Goal: Check status

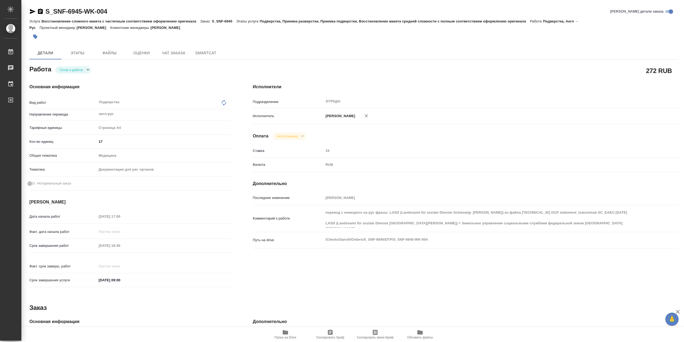
click at [76, 73] on body "🙏 .cls-1 fill:#fff; AWATERA Сархатов Руслан Работы 0 Чаты График Выйти S_SNF-69…" at bounding box center [342, 171] width 684 height 342
click at [79, 74] on li "В работе" at bounding box center [73, 71] width 36 height 9
type textarea "x"
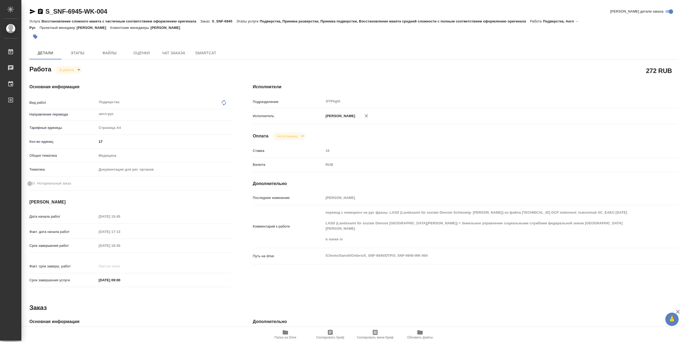
type textarea "x"
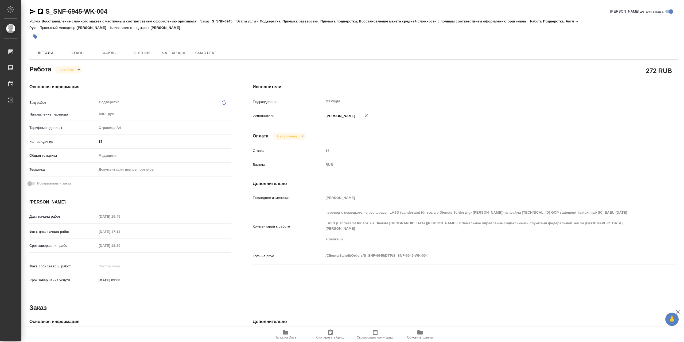
type textarea "x"
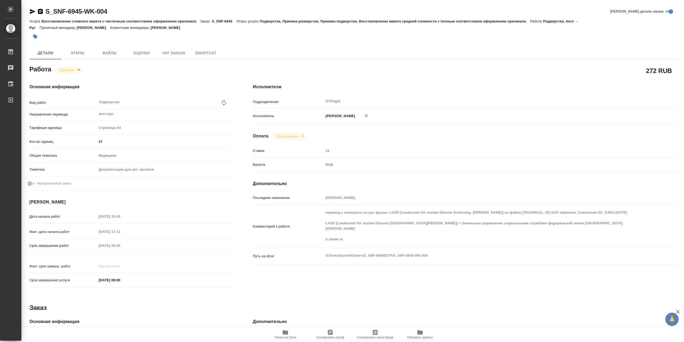
type textarea "x"
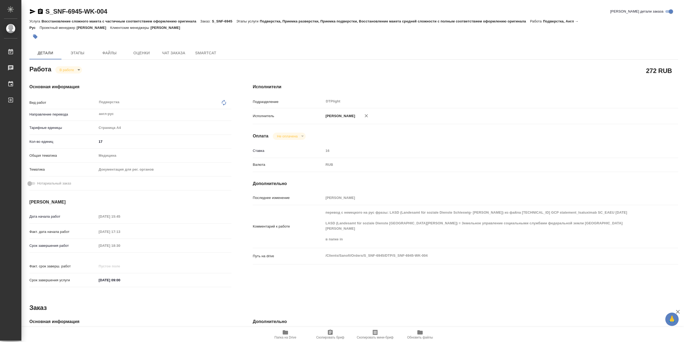
type textarea "x"
click at [281, 333] on span "Папка на Drive" at bounding box center [285, 334] width 38 height 10
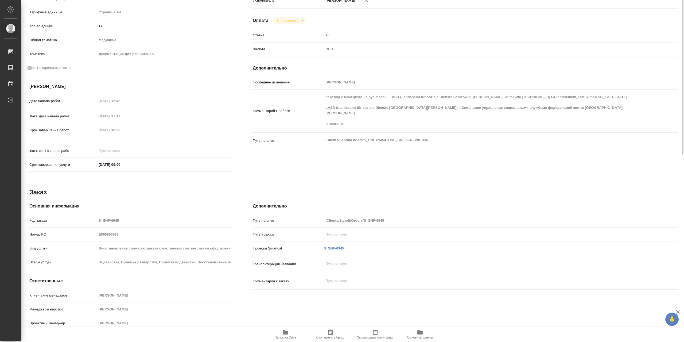
scroll to position [9, 0]
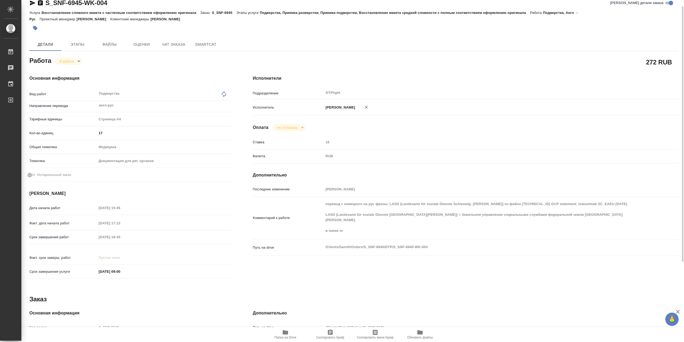
click at [35, 3] on icon "button" at bounding box center [33, 3] width 6 height 5
click at [71, 65] on body "🙏 .cls-1 fill:#fff; AWATERA Сархатов Руслан Работы 0 Чаты График Выйти S_SNF-69…" at bounding box center [342, 171] width 684 height 342
click at [79, 72] on li "Выполнен" at bounding box center [72, 71] width 35 height 9
type textarea "x"
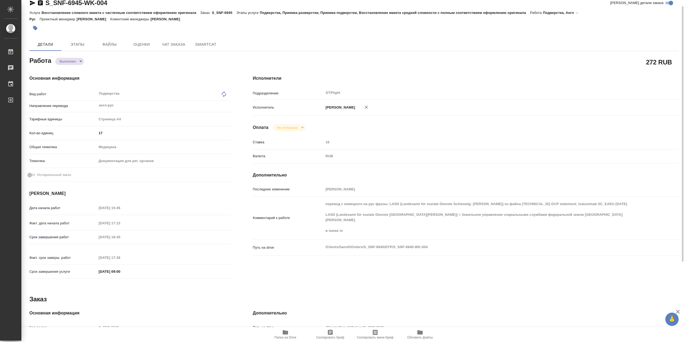
type textarea "x"
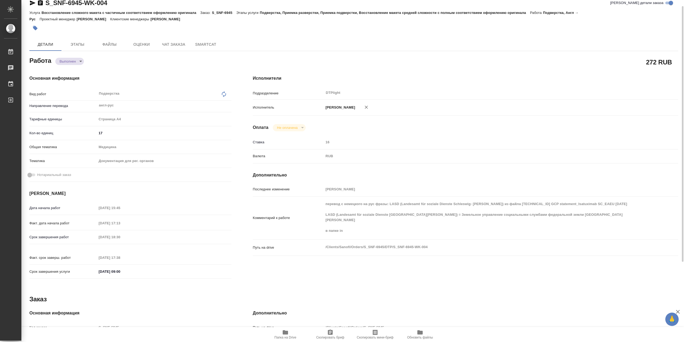
type textarea "x"
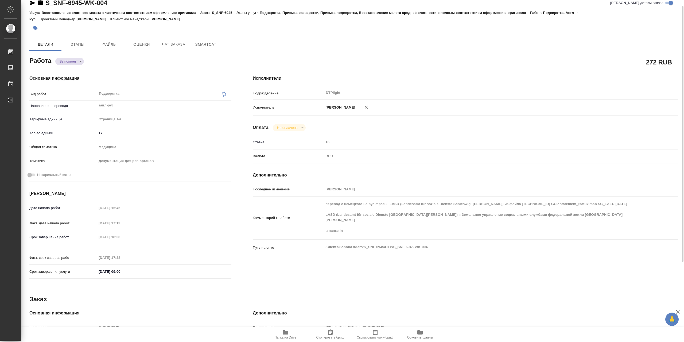
type textarea "x"
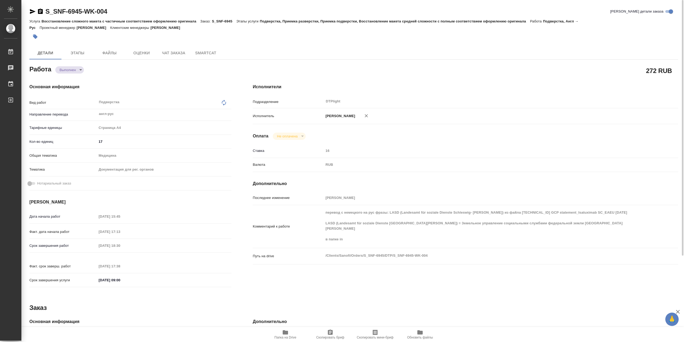
type textarea "x"
